Goal: Task Accomplishment & Management: Use online tool/utility

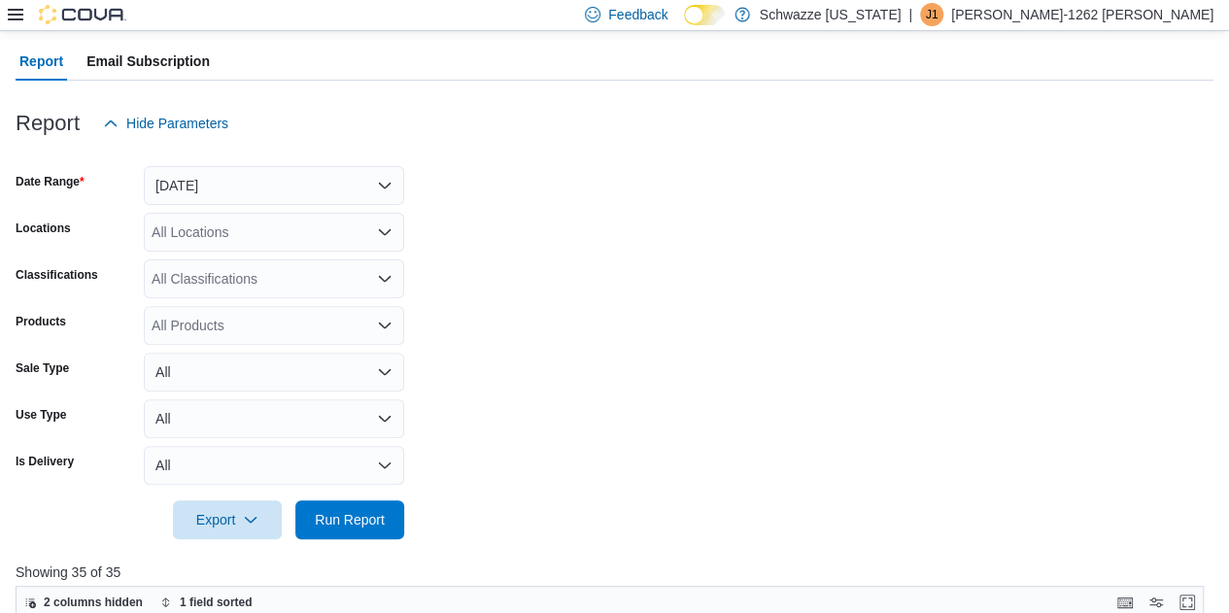
scroll to position [115, 0]
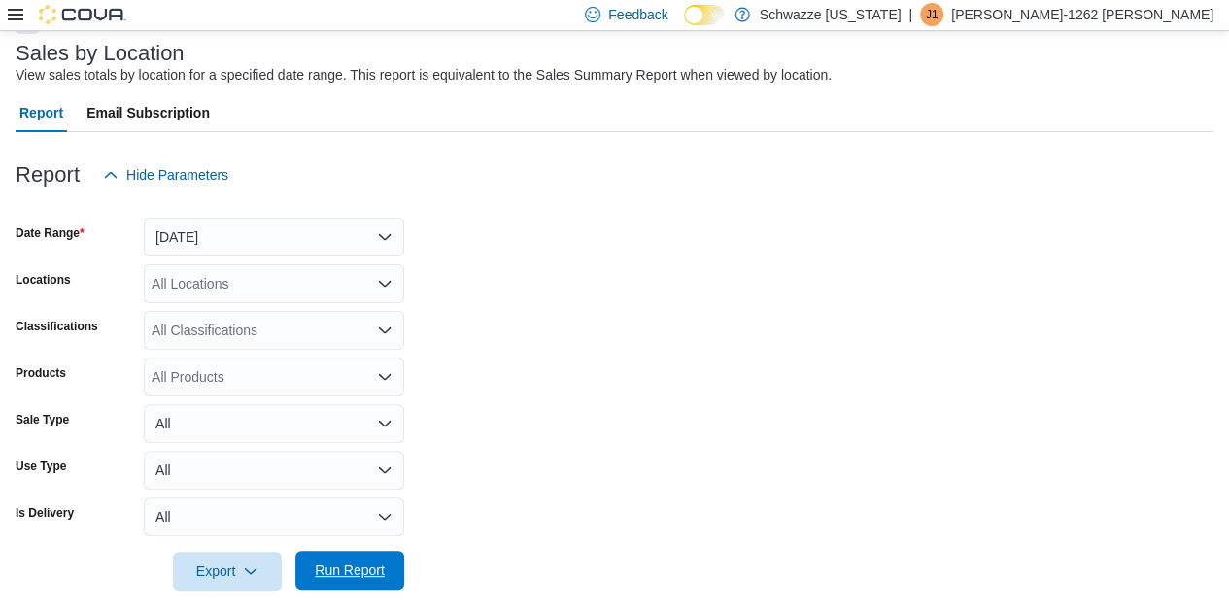
click at [355, 571] on span "Run Report" at bounding box center [350, 570] width 70 height 19
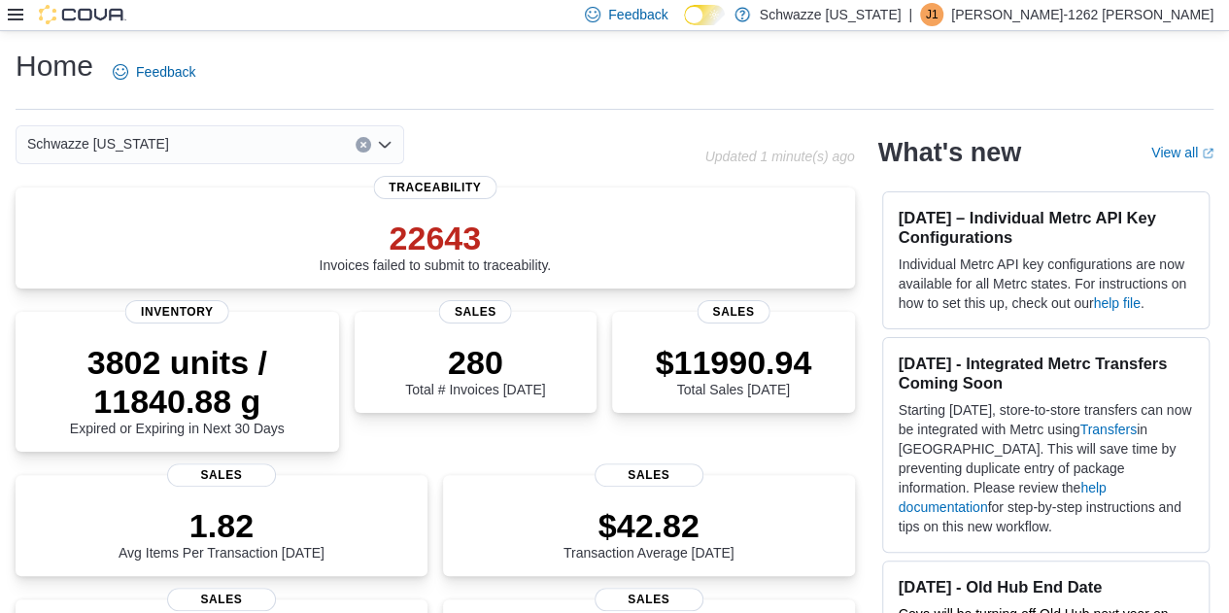
click at [16, 17] on icon at bounding box center [16, 15] width 16 height 16
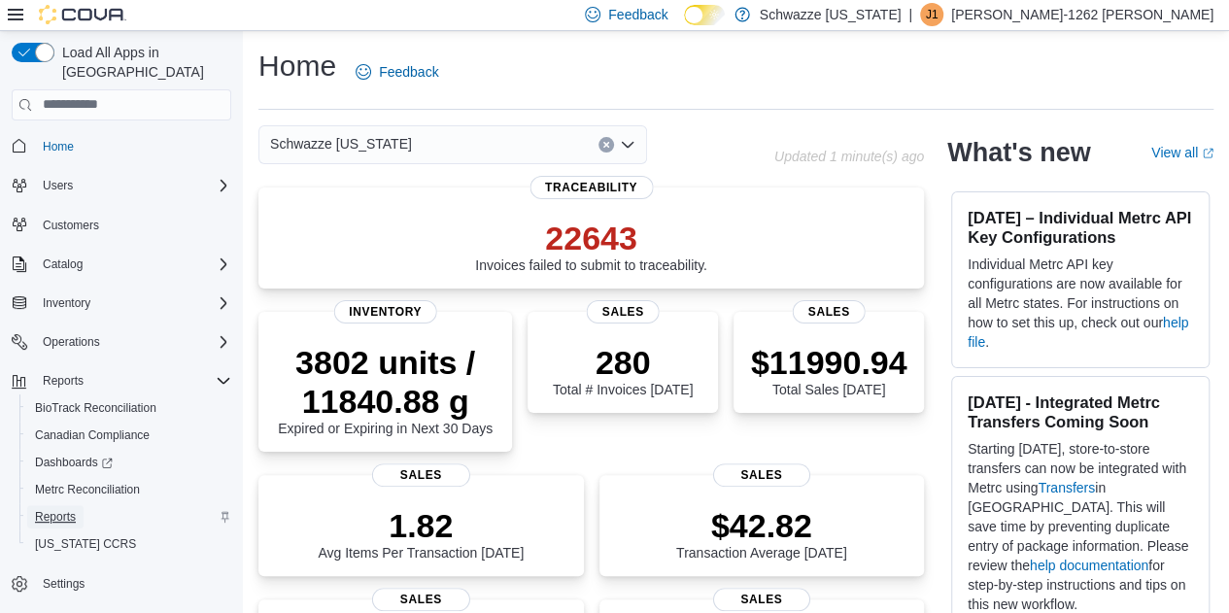
click at [58, 509] on span "Reports" at bounding box center [55, 517] width 41 height 16
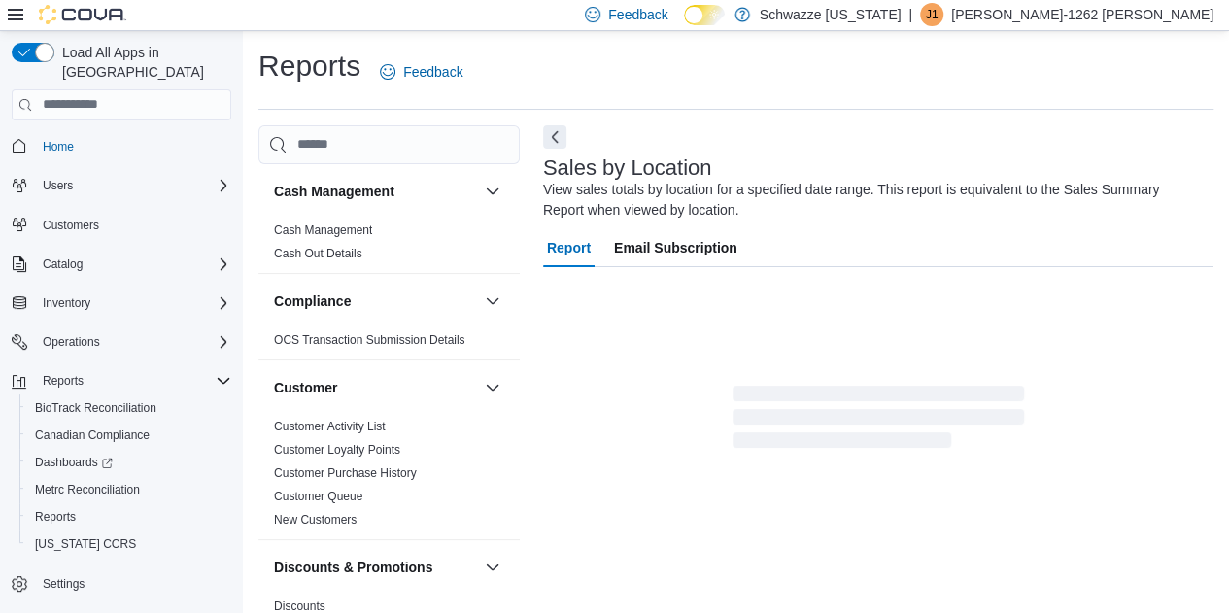
click at [17, 13] on icon at bounding box center [16, 15] width 16 height 16
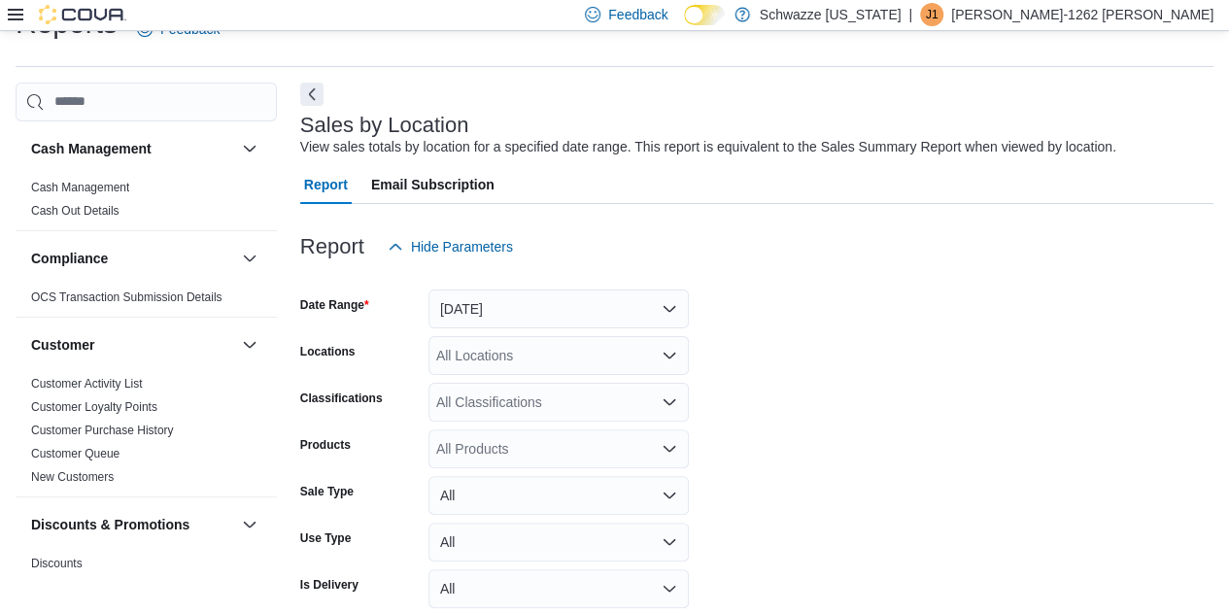
scroll to position [45, 0]
click at [318, 96] on button "Next" at bounding box center [311, 91] width 23 height 23
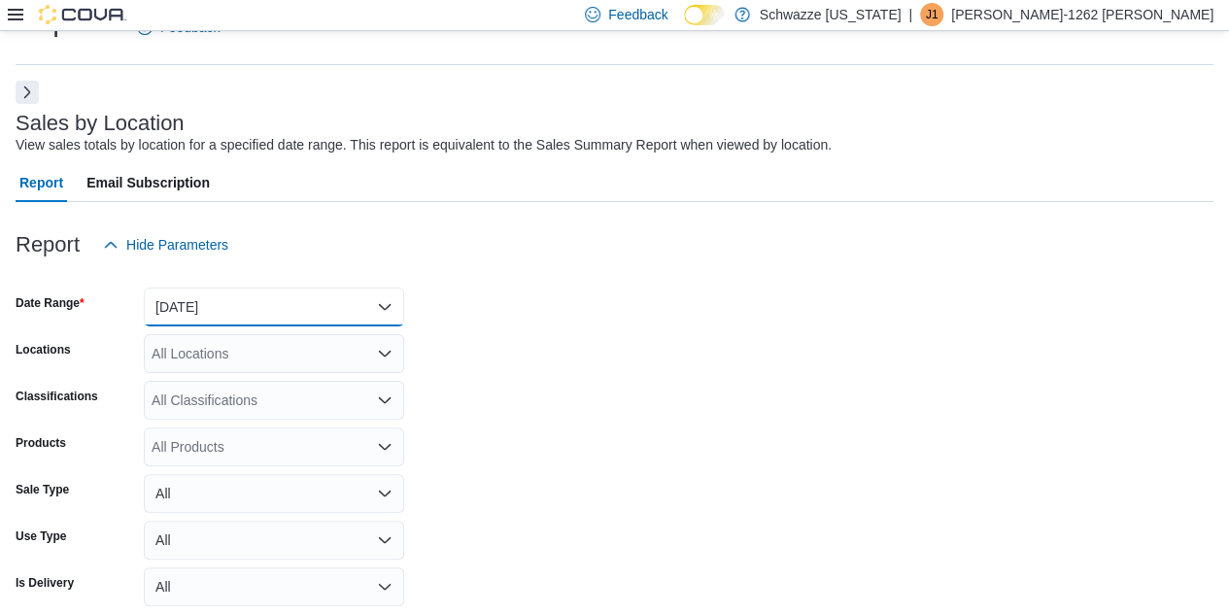
click at [389, 308] on button "Yesterday" at bounding box center [274, 307] width 260 height 39
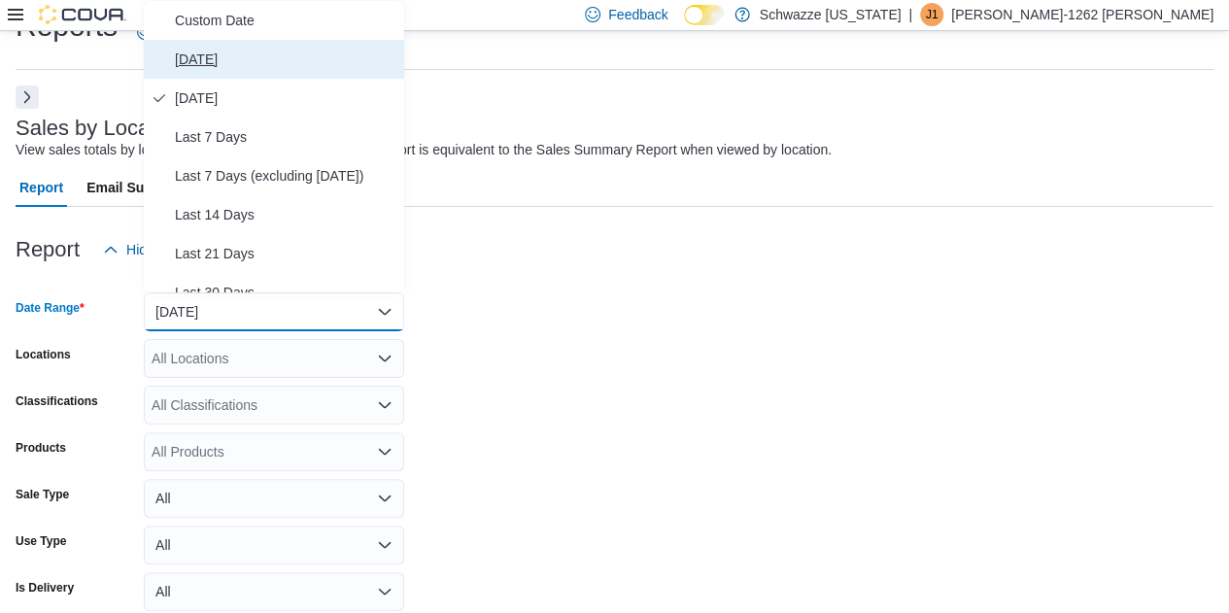
click at [210, 53] on span "[DATE]" at bounding box center [286, 59] width 222 height 23
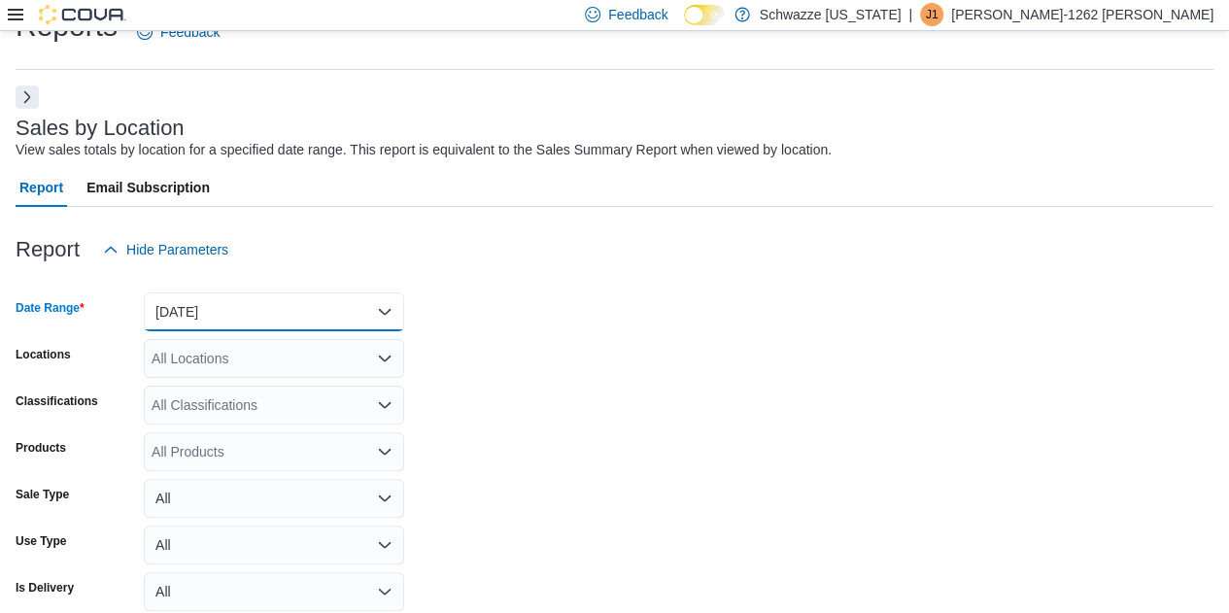
scroll to position [130, 0]
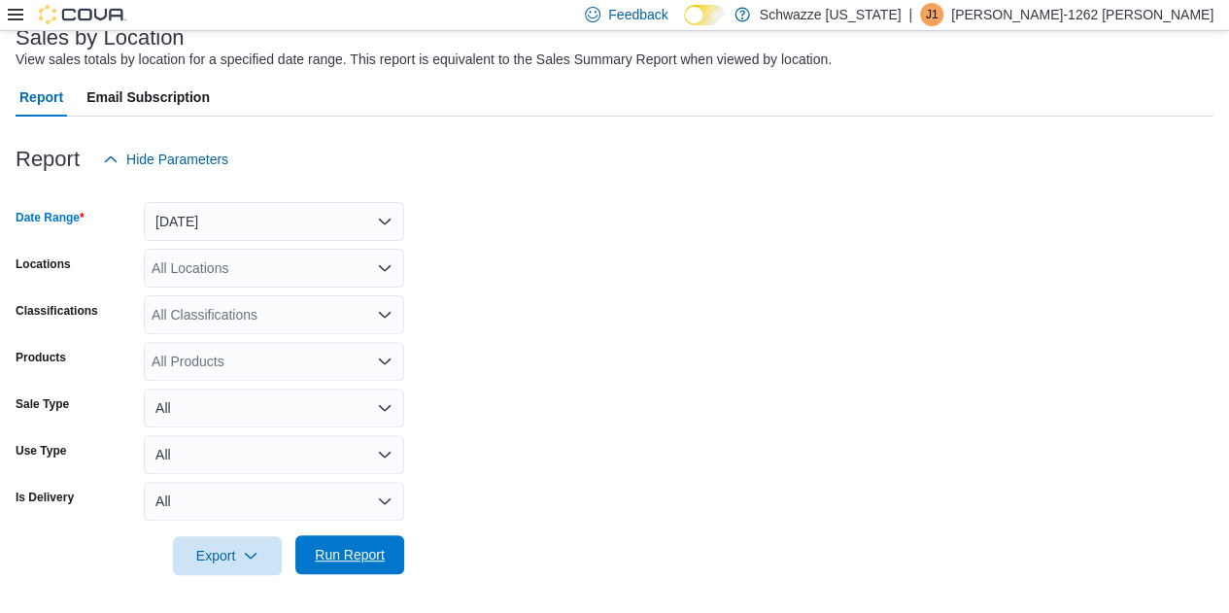
click at [374, 549] on span "Run Report" at bounding box center [350, 554] width 70 height 19
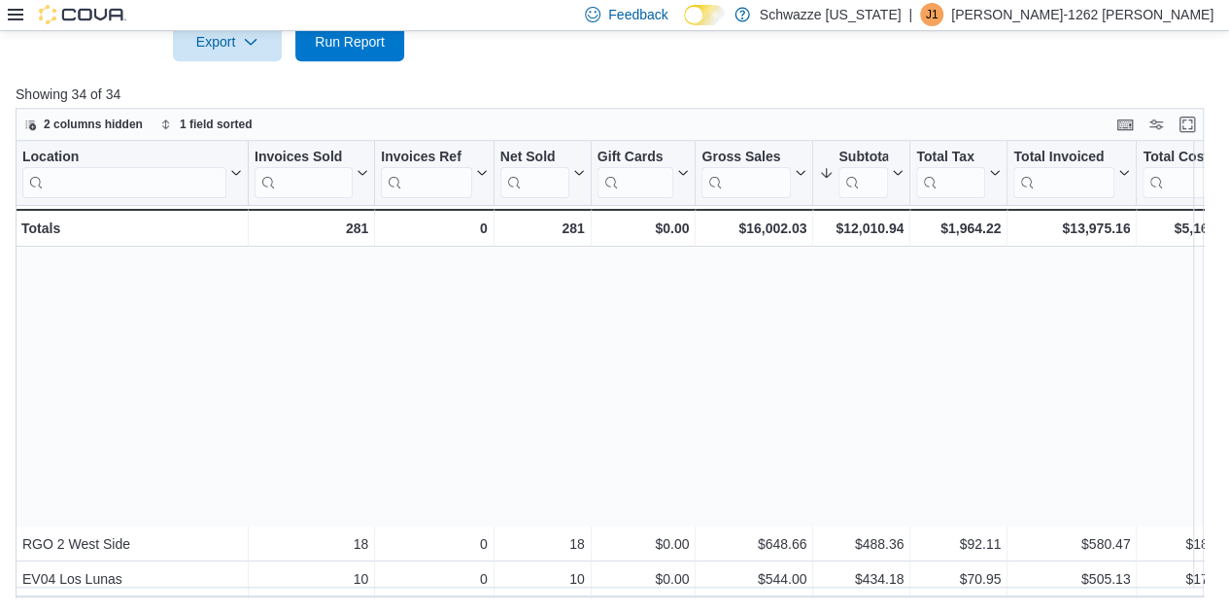
scroll to position [846, 0]
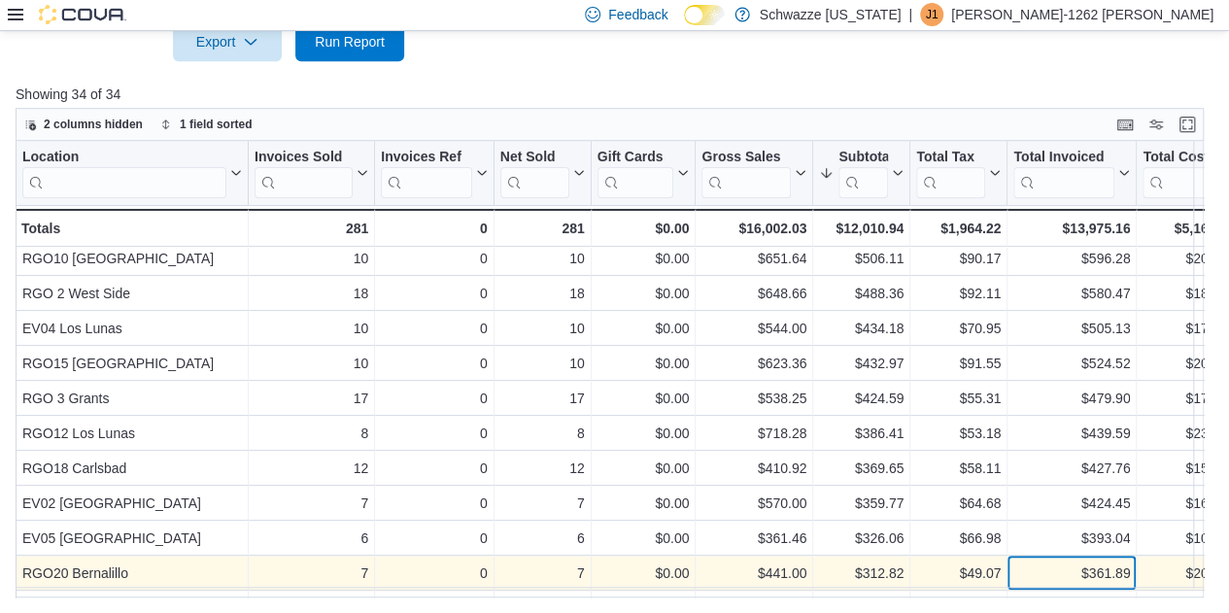
click at [1037, 575] on div "$361.89" at bounding box center [1072, 573] width 117 height 23
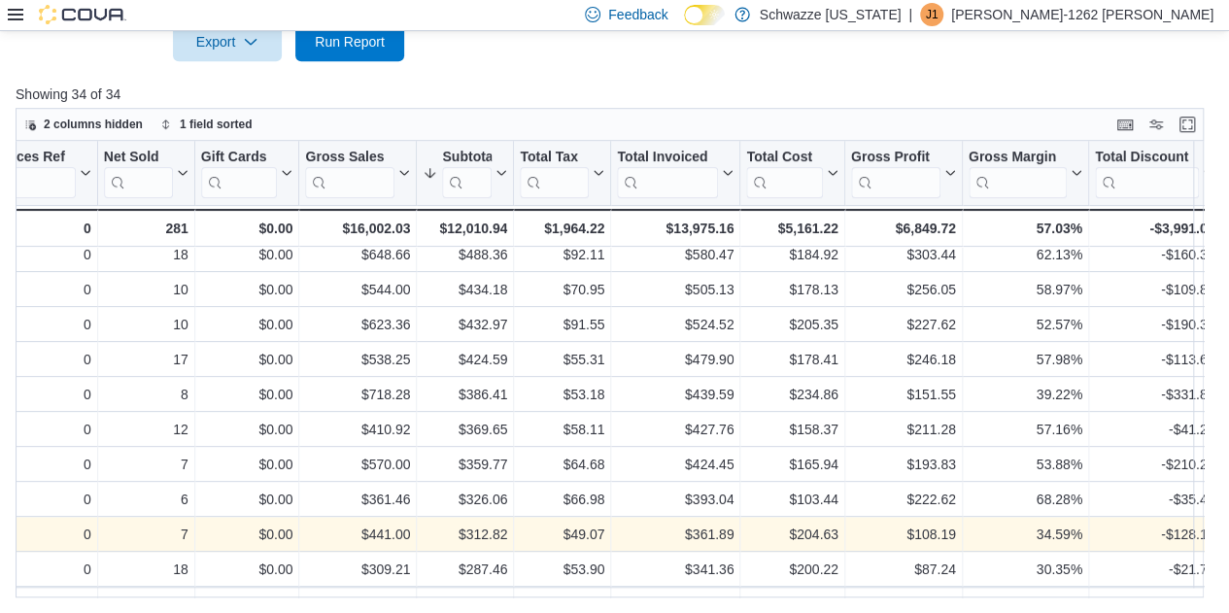
scroll to position [290, 0]
